Goal: Find specific page/section: Find specific page/section

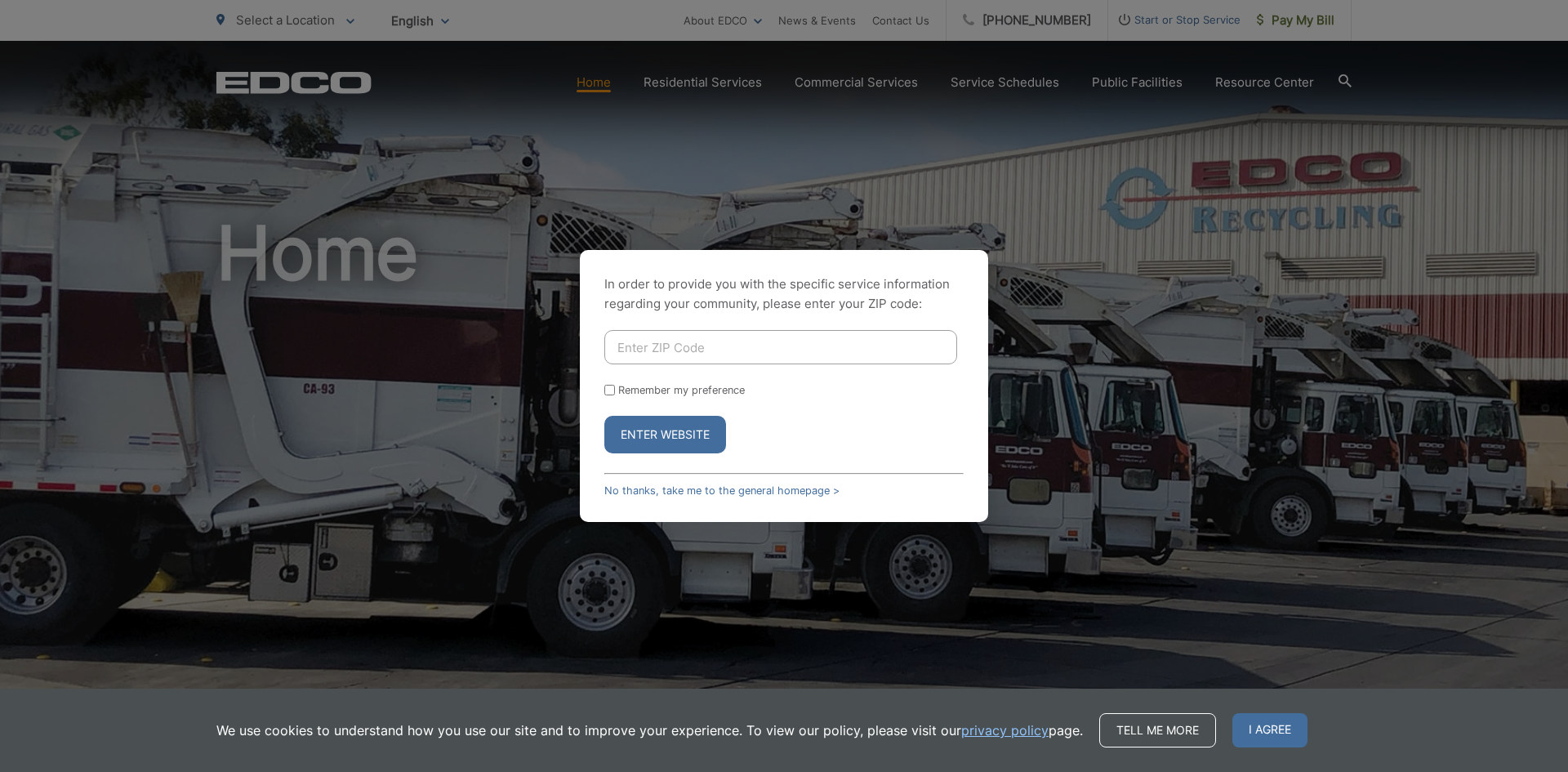
click at [651, 344] on input "Enter ZIP Code" at bounding box center [780, 347] width 353 height 34
type input "92101"
click at [604, 416] on button "Enter Website" at bounding box center [665, 435] width 122 height 38
click at [749, 357] on input "Enter ZIP Code" at bounding box center [780, 347] width 353 height 34
type input "91911"
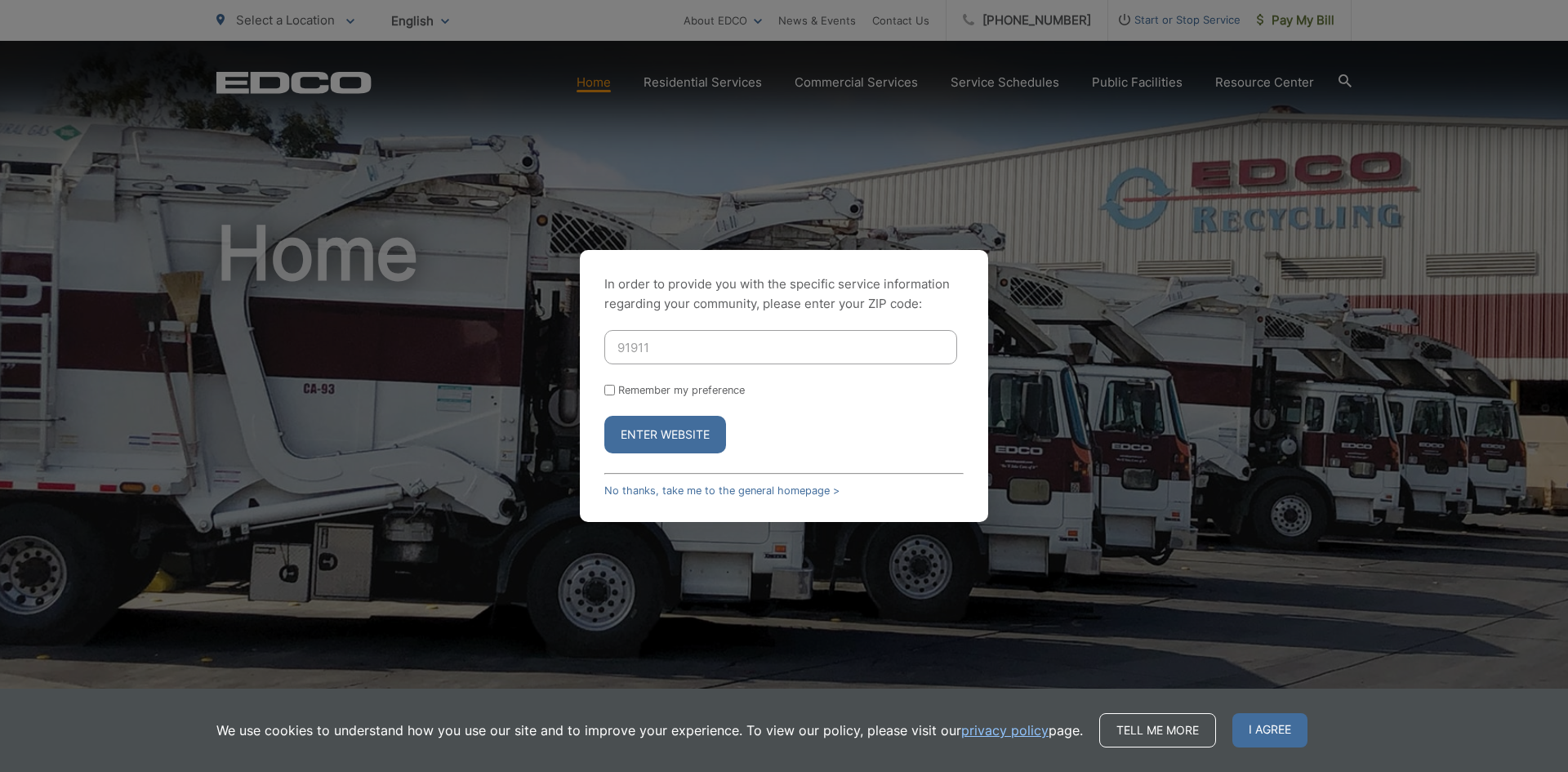
click at [604, 416] on button "Enter Website" at bounding box center [665, 435] width 122 height 38
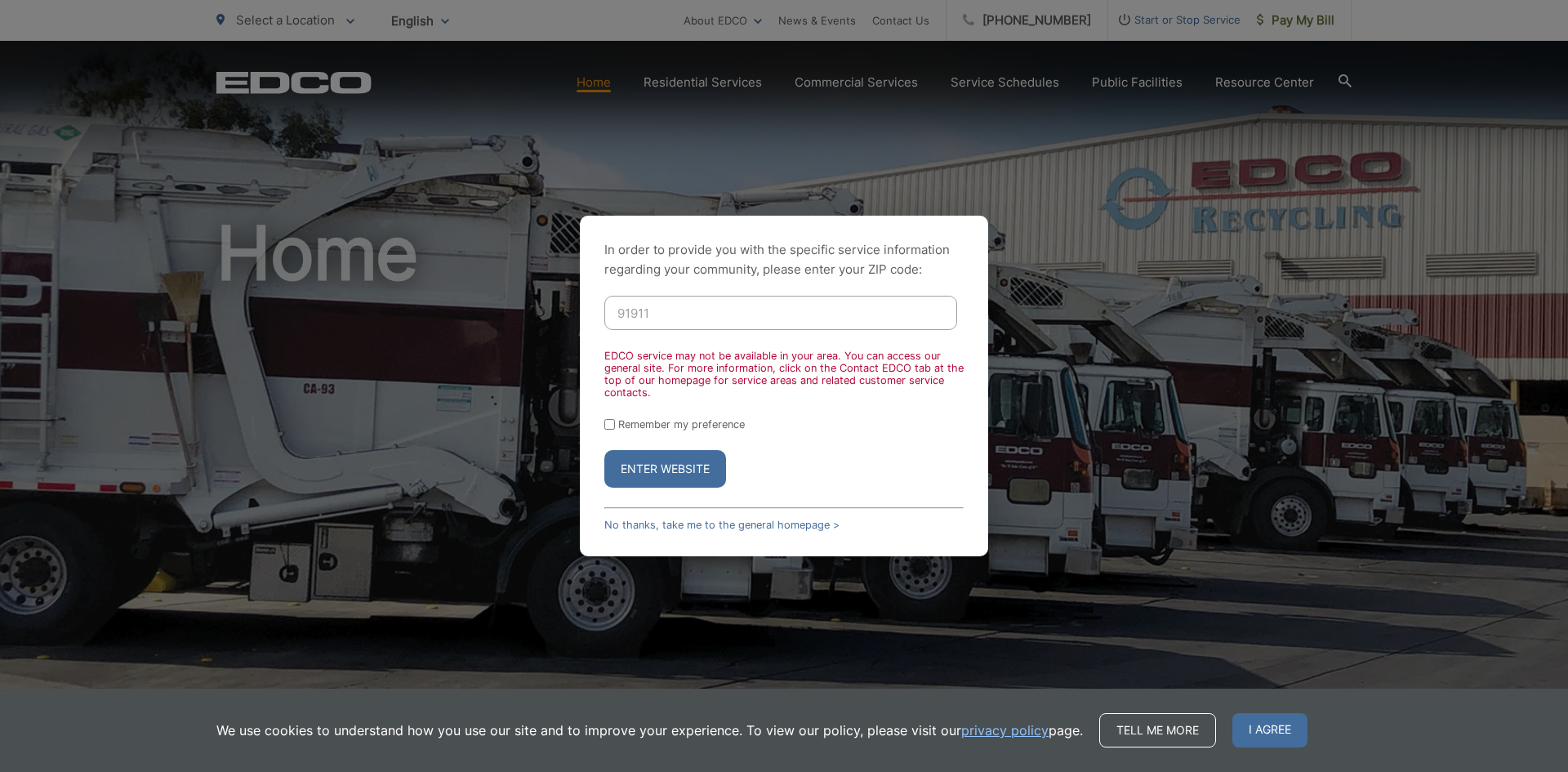
drag, startPoint x: 667, startPoint y: 319, endPoint x: 539, endPoint y: 317, distance: 128.0
click at [539, 317] on div "In order to provide you with the specific service information regarding your co…" at bounding box center [784, 386] width 1568 height 772
type input "92118"
click at [604, 450] on button "Enter Website" at bounding box center [665, 469] width 122 height 38
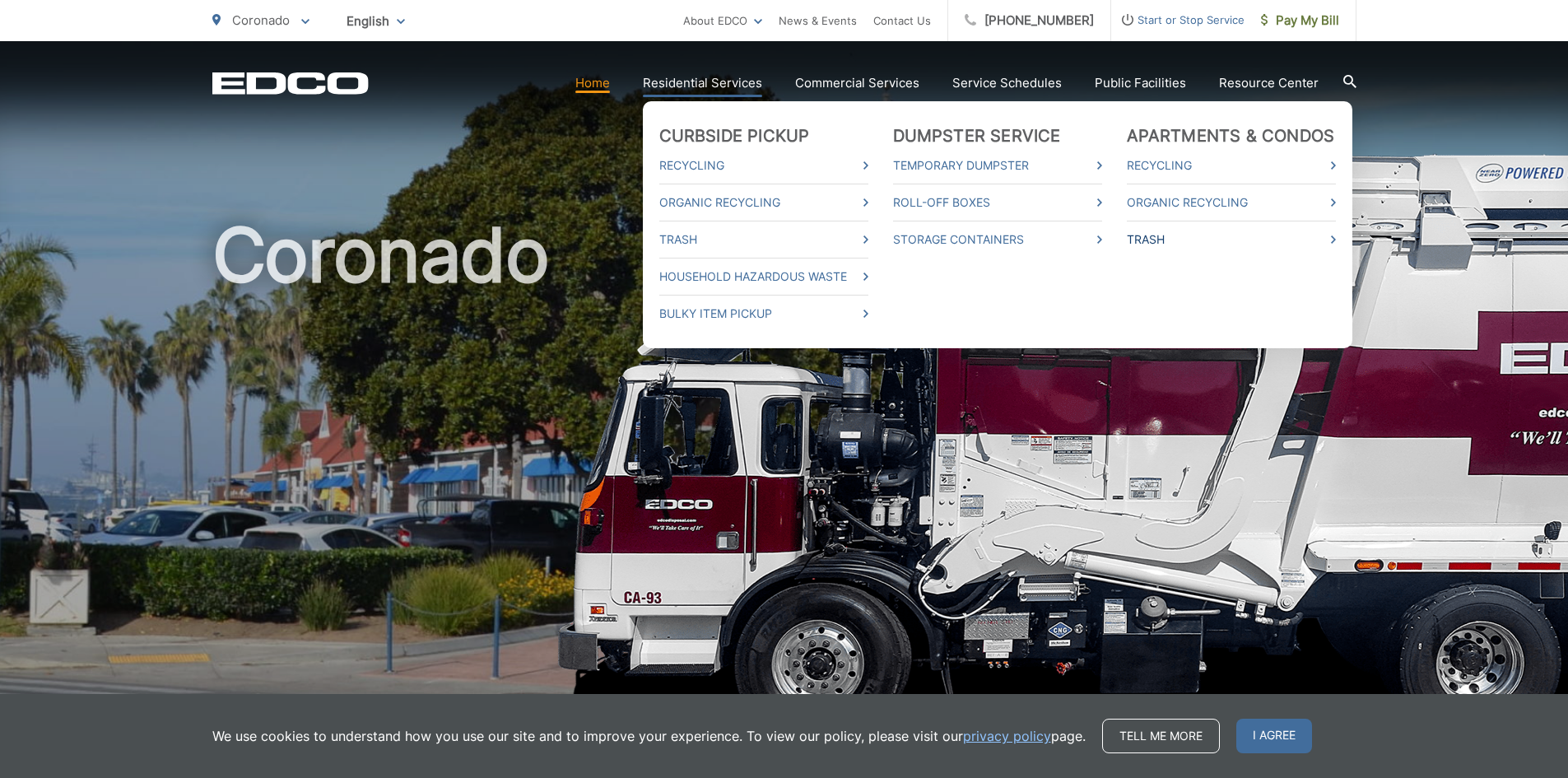
click at [1163, 242] on link "Trash" at bounding box center [1231, 239] width 209 height 19
